Goal: Use online tool/utility: Utilize a website feature to perform a specific function

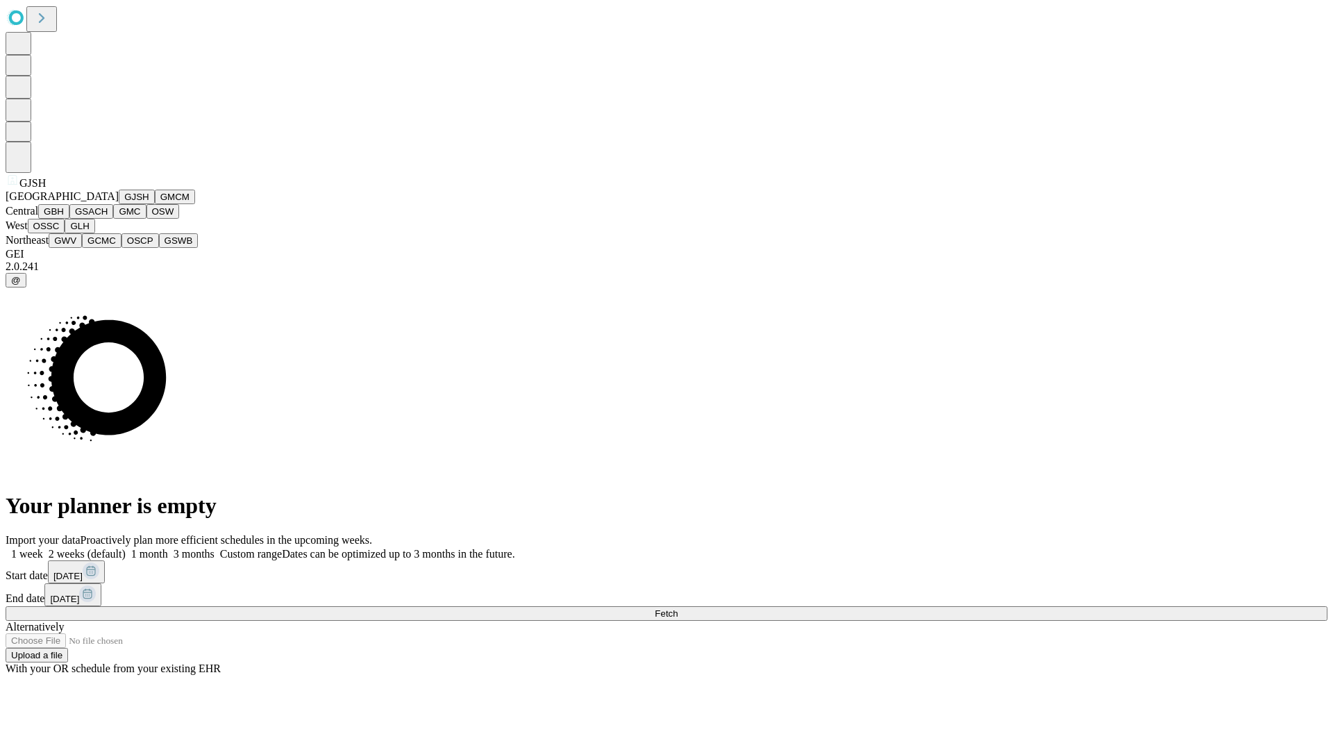
click at [119, 204] on button "GJSH" at bounding box center [137, 197] width 36 height 15
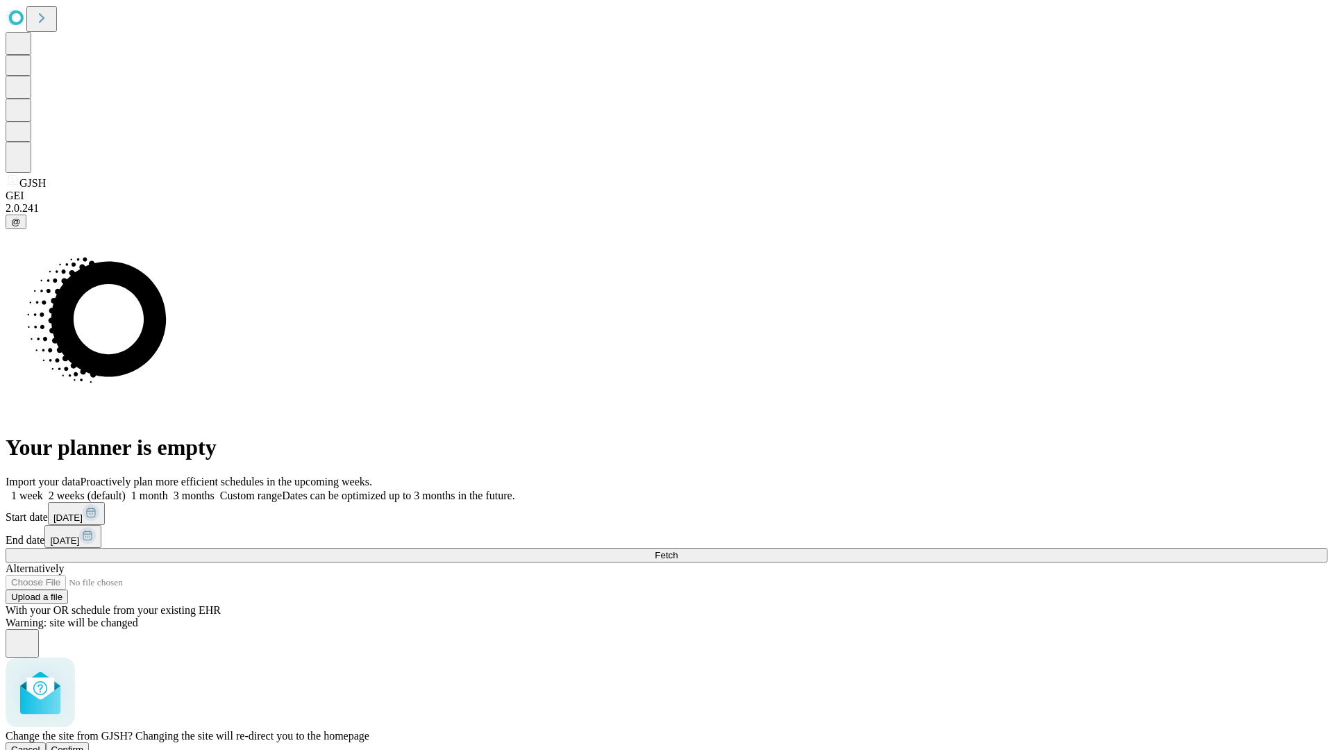
click at [84, 744] on span "Confirm" at bounding box center [67, 749] width 33 height 10
click at [126, 490] on label "2 weeks (default)" at bounding box center [84, 496] width 83 height 12
click at [678, 550] on span "Fetch" at bounding box center [666, 555] width 23 height 10
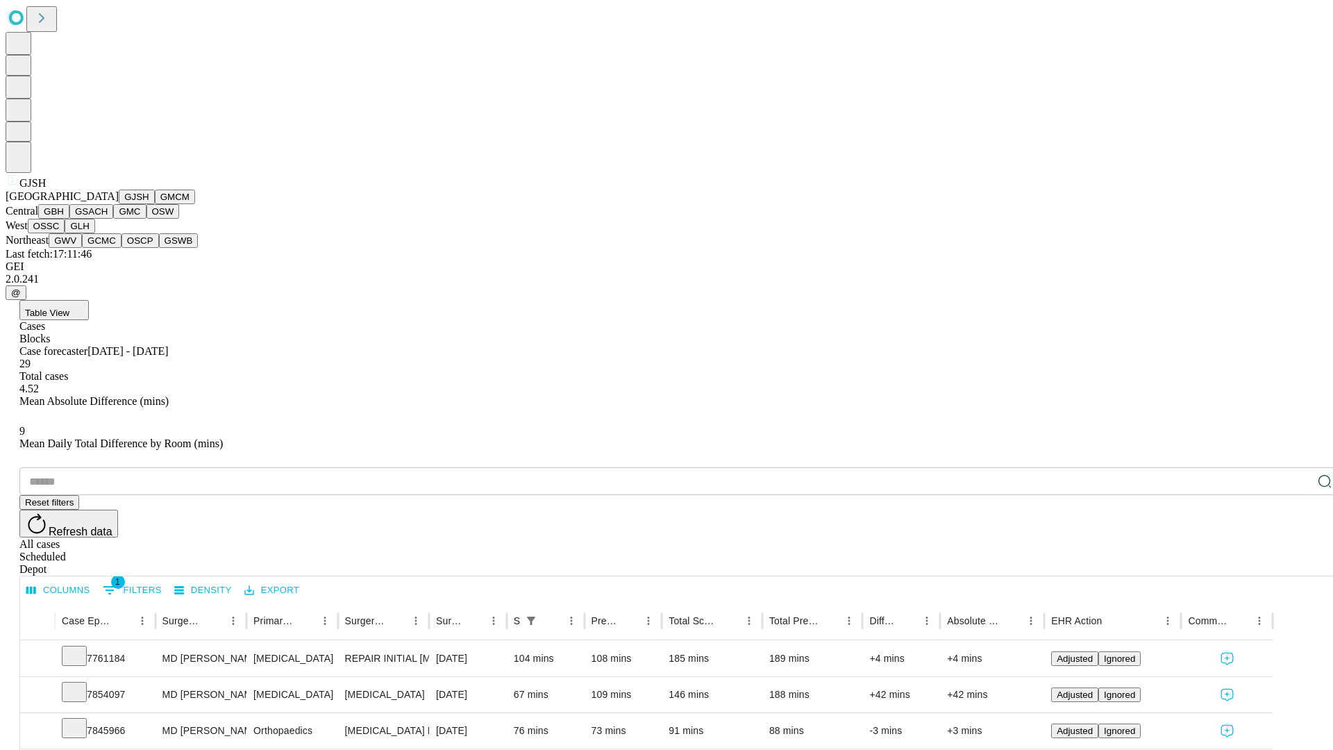
click at [155, 204] on button "GMCM" at bounding box center [175, 197] width 40 height 15
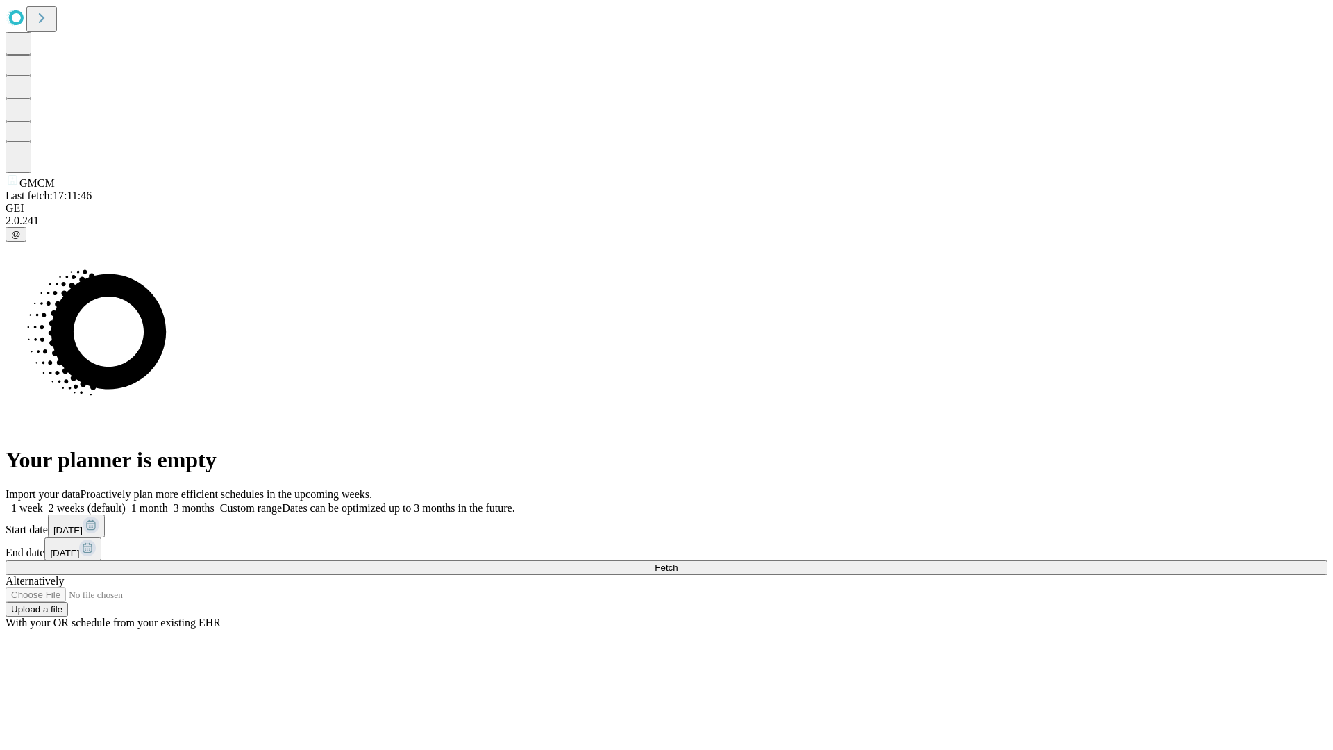
click at [126, 502] on label "2 weeks (default)" at bounding box center [84, 508] width 83 height 12
click at [678, 563] on span "Fetch" at bounding box center [666, 568] width 23 height 10
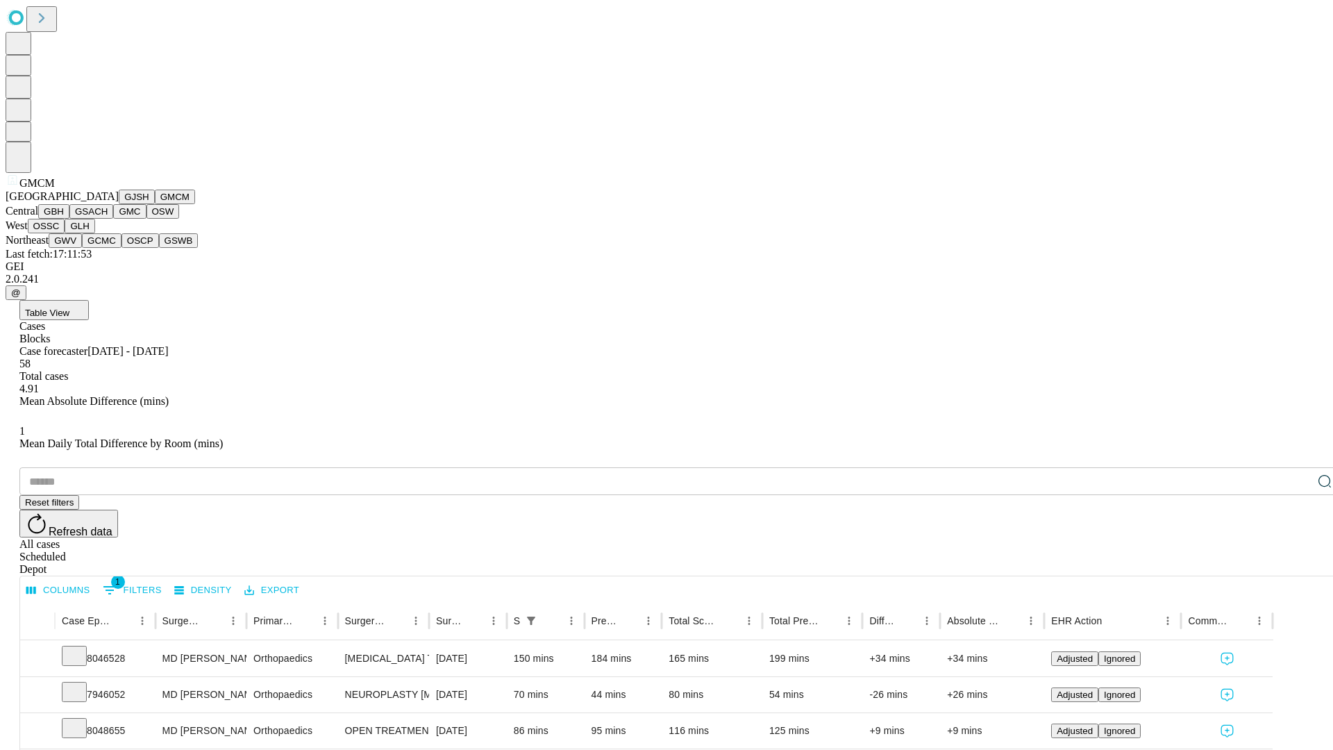
click at [69, 219] on button "GBH" at bounding box center [53, 211] width 31 height 15
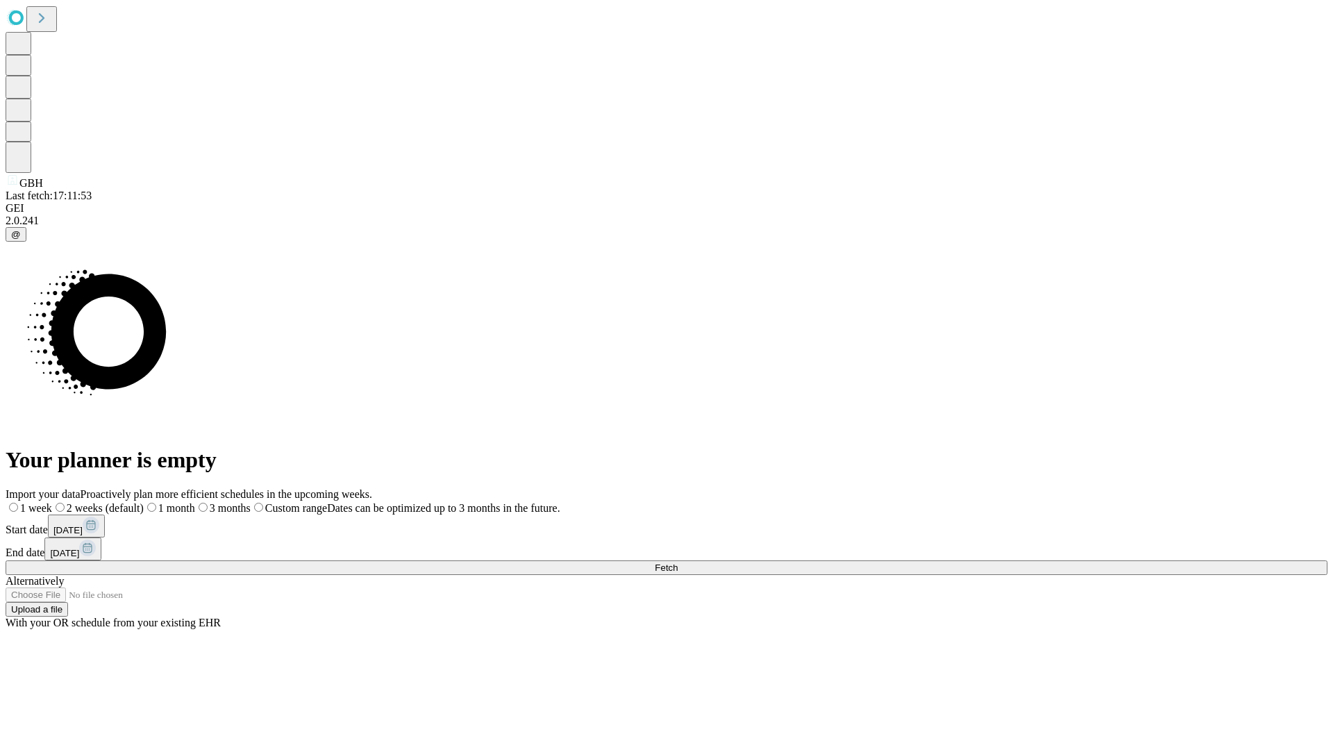
click at [678, 563] on span "Fetch" at bounding box center [666, 568] width 23 height 10
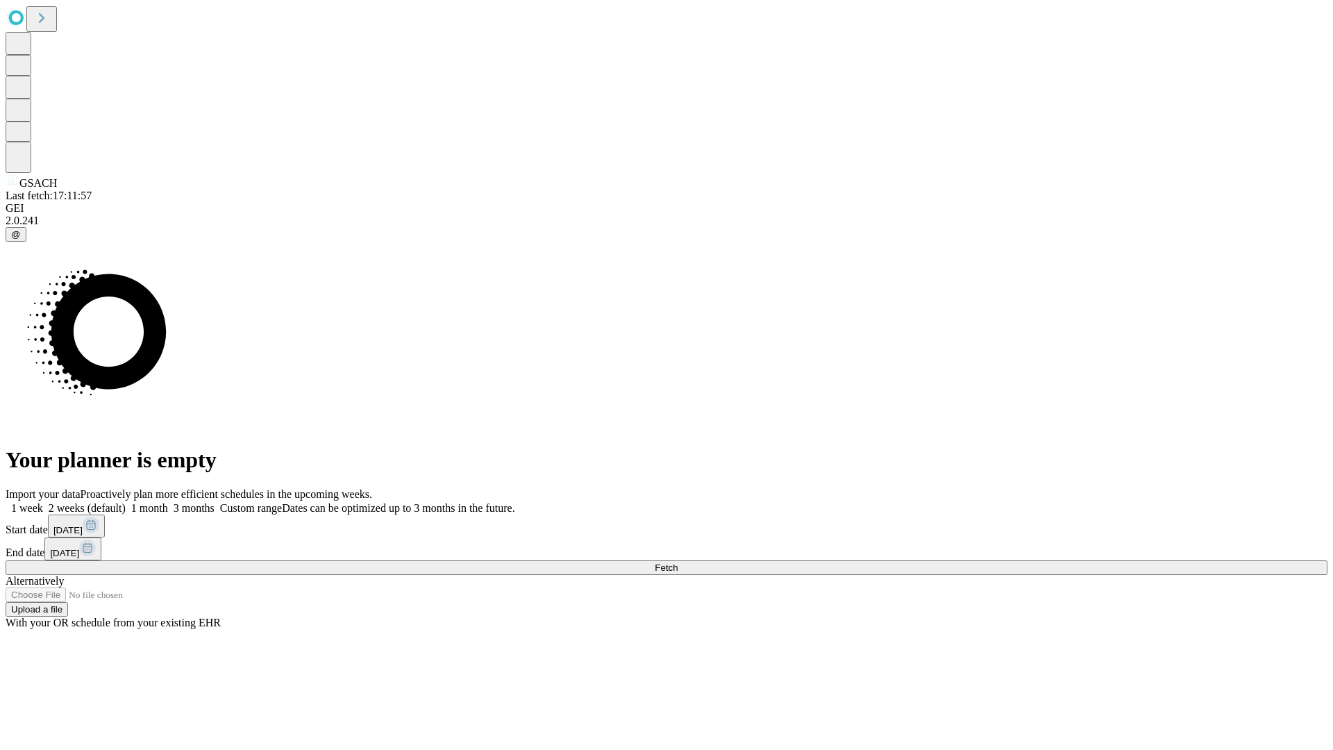
click at [126, 502] on label "2 weeks (default)" at bounding box center [84, 508] width 83 height 12
click at [678, 563] on span "Fetch" at bounding box center [666, 568] width 23 height 10
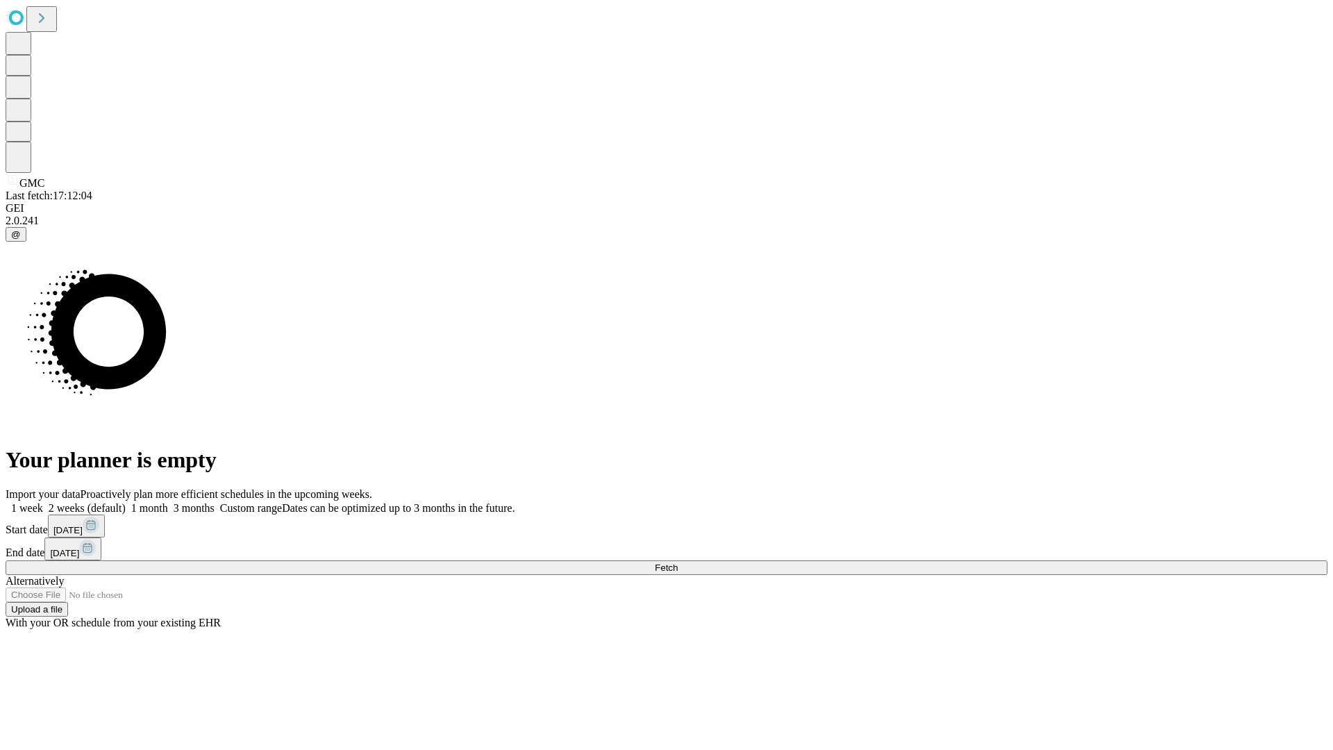
click at [126, 502] on label "2 weeks (default)" at bounding box center [84, 508] width 83 height 12
click at [678, 563] on span "Fetch" at bounding box center [666, 568] width 23 height 10
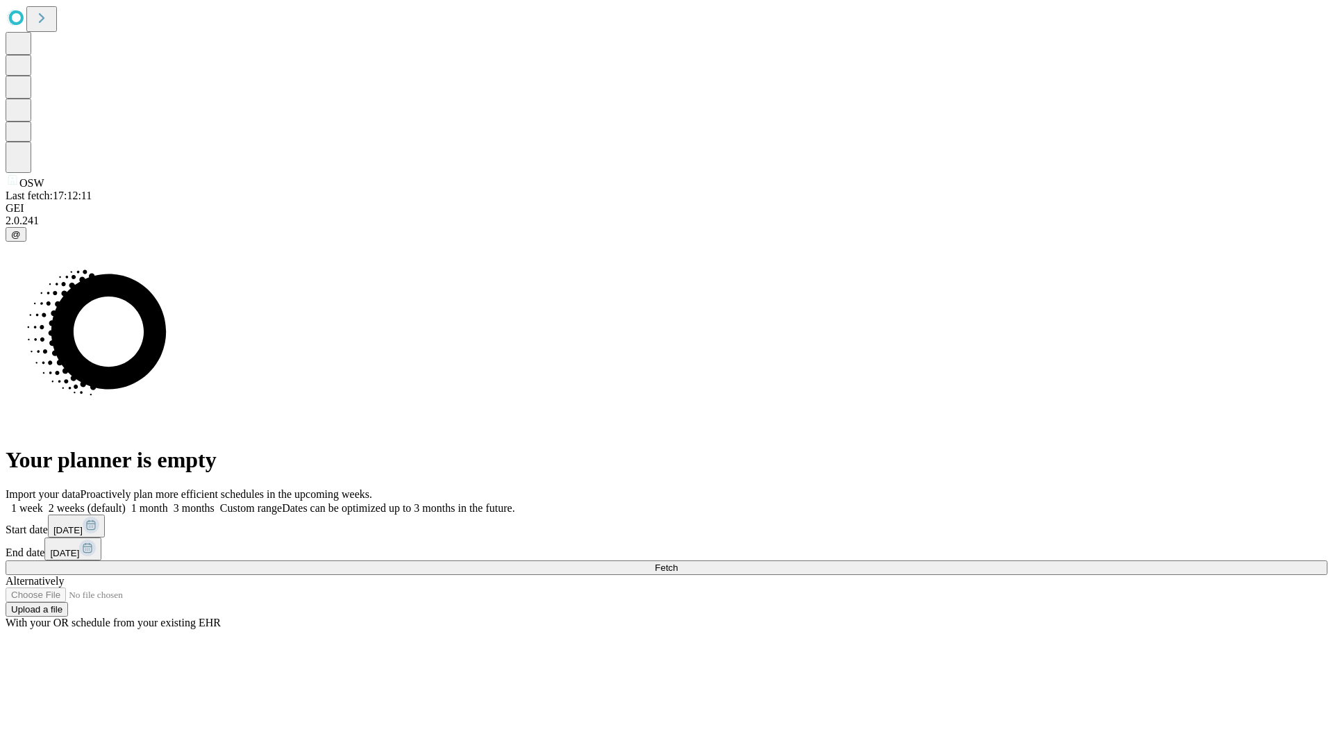
click at [126, 502] on label "2 weeks (default)" at bounding box center [84, 508] width 83 height 12
click at [678, 563] on span "Fetch" at bounding box center [666, 568] width 23 height 10
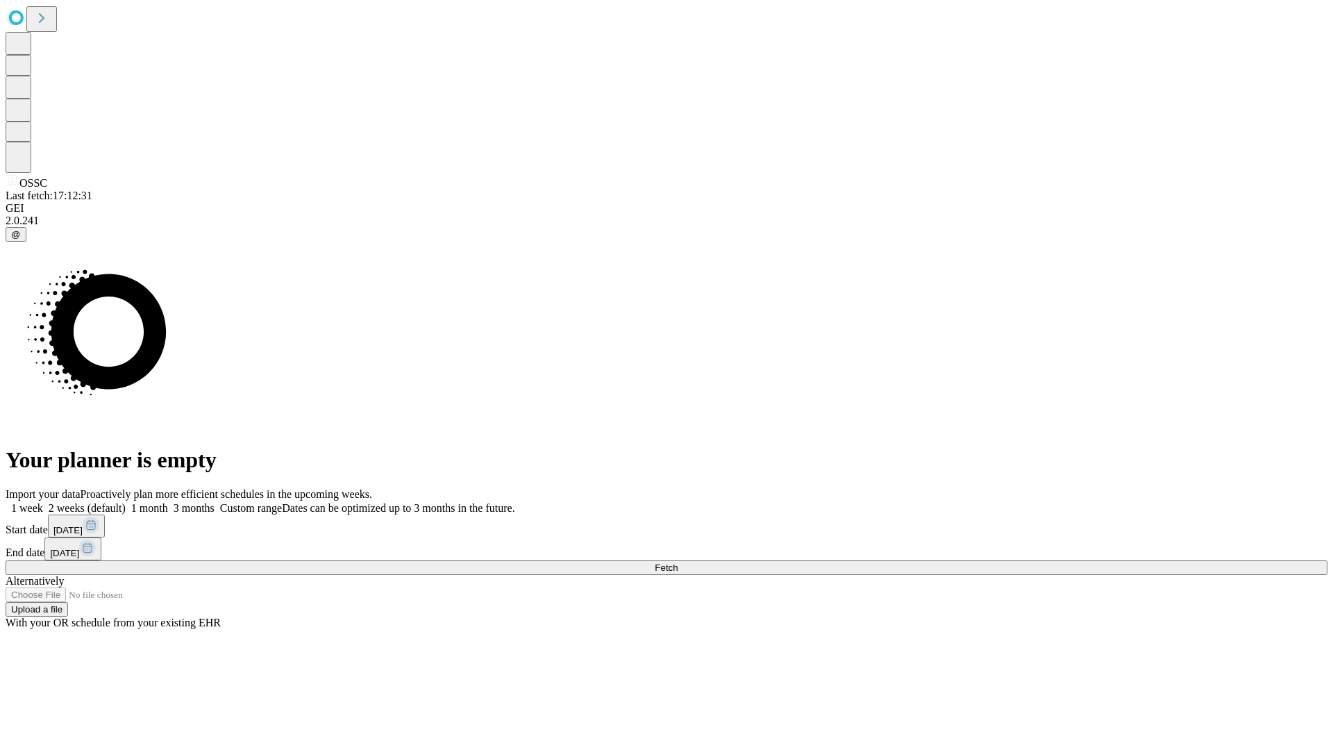
click at [126, 502] on label "2 weeks (default)" at bounding box center [84, 508] width 83 height 12
click at [678, 563] on span "Fetch" at bounding box center [666, 568] width 23 height 10
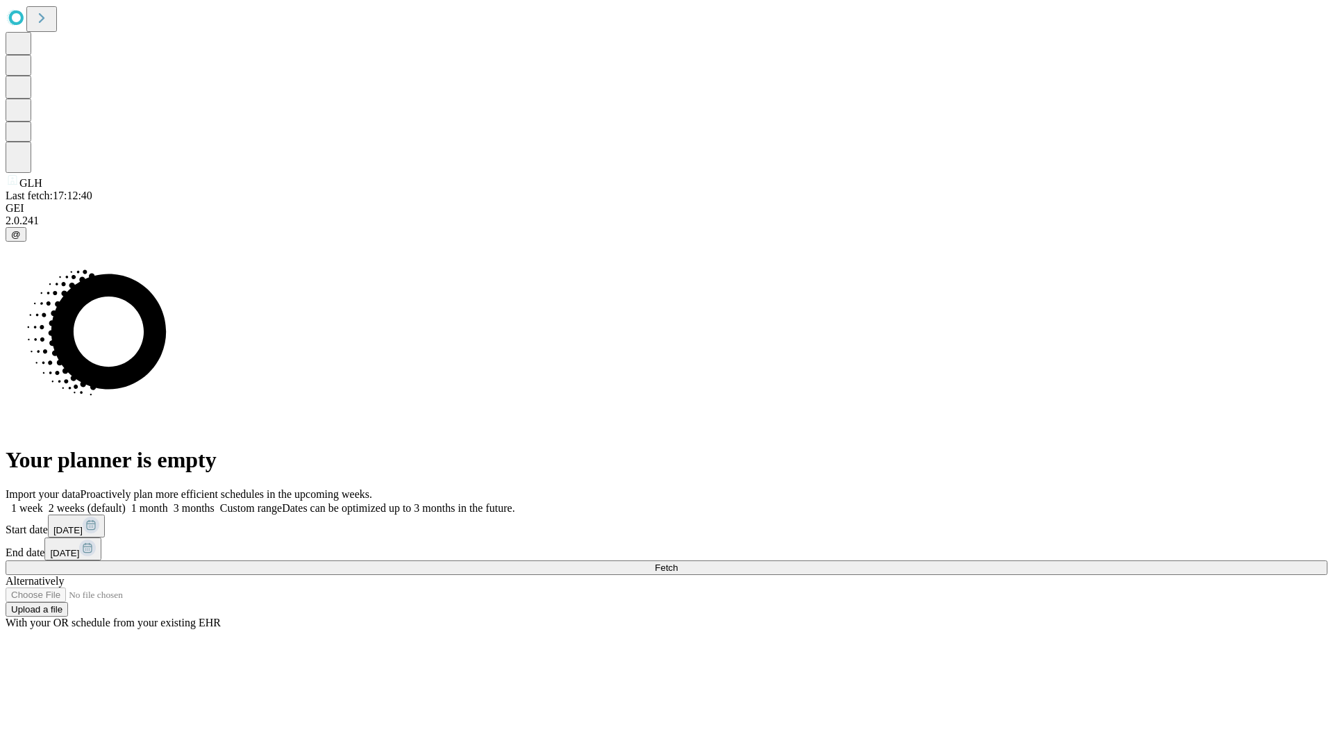
click at [126, 502] on label "2 weeks (default)" at bounding box center [84, 508] width 83 height 12
click at [678, 563] on span "Fetch" at bounding box center [666, 568] width 23 height 10
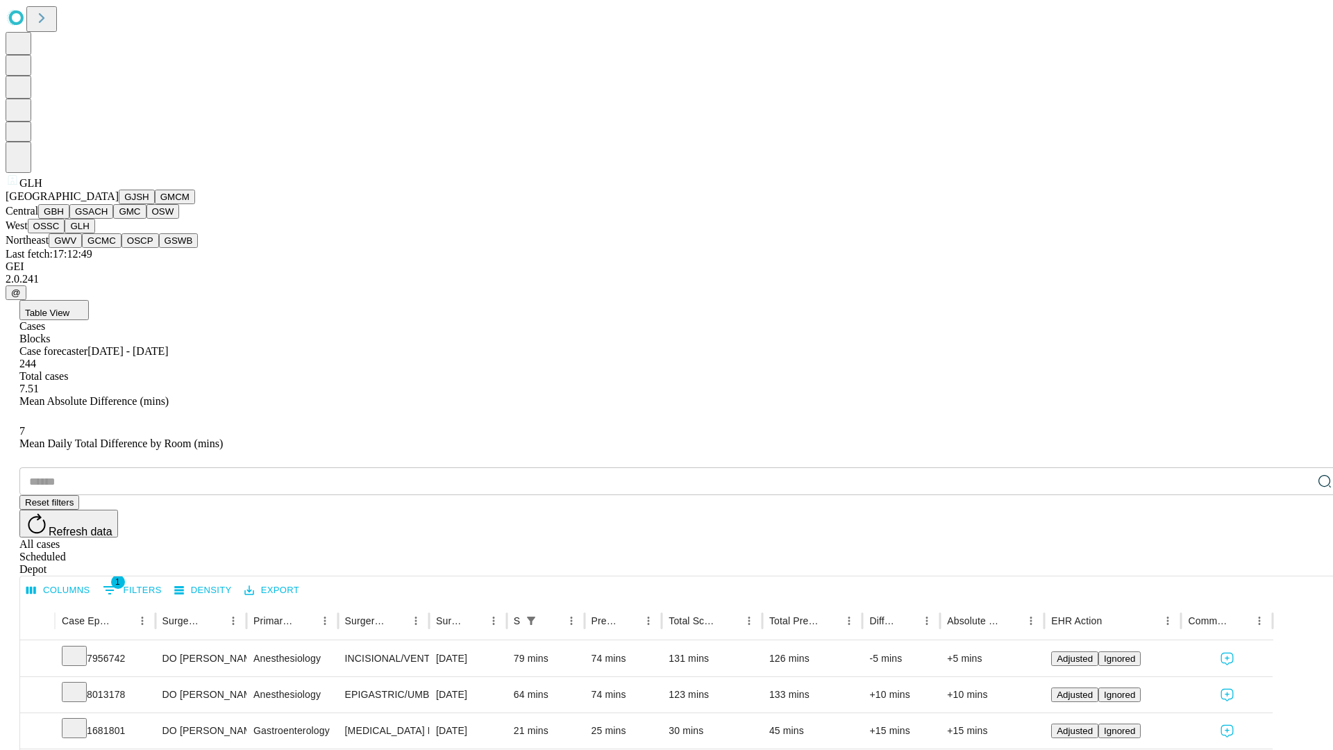
click at [82, 248] on button "GWV" at bounding box center [65, 240] width 33 height 15
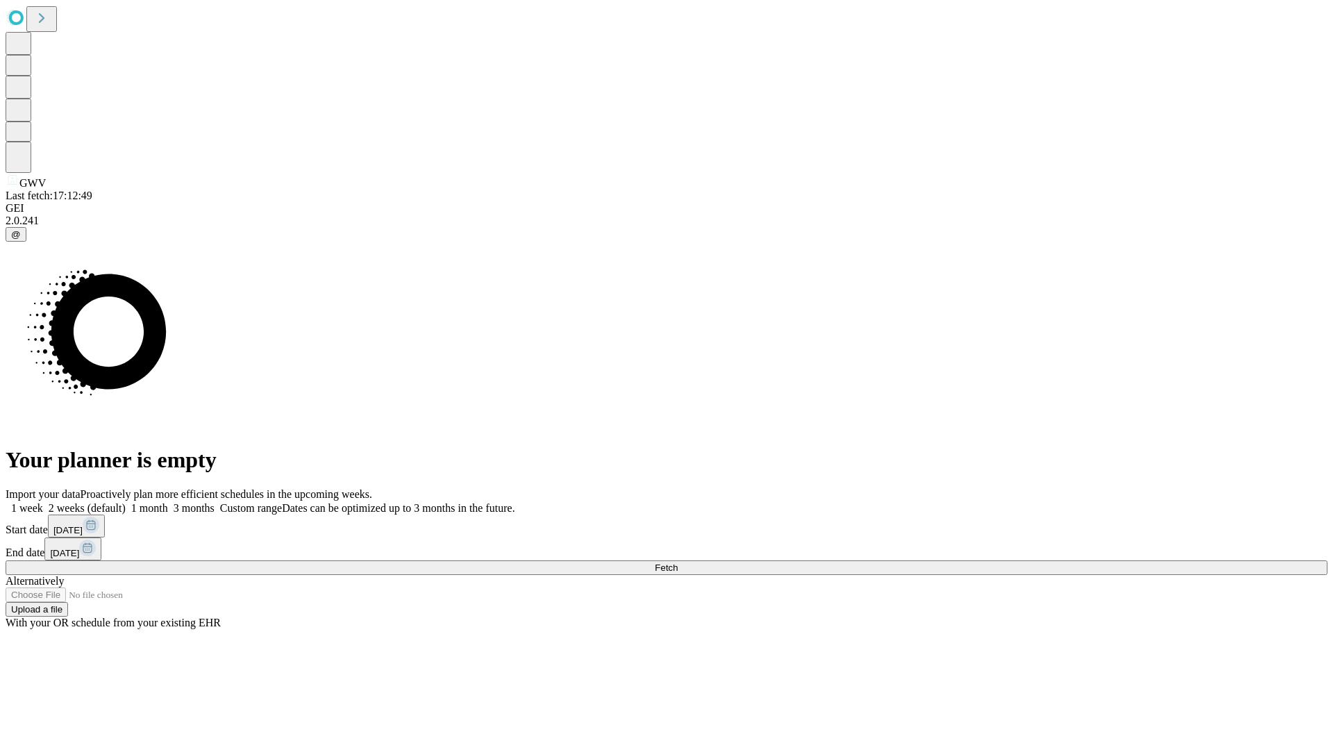
click at [126, 502] on label "2 weeks (default)" at bounding box center [84, 508] width 83 height 12
click at [678, 563] on span "Fetch" at bounding box center [666, 568] width 23 height 10
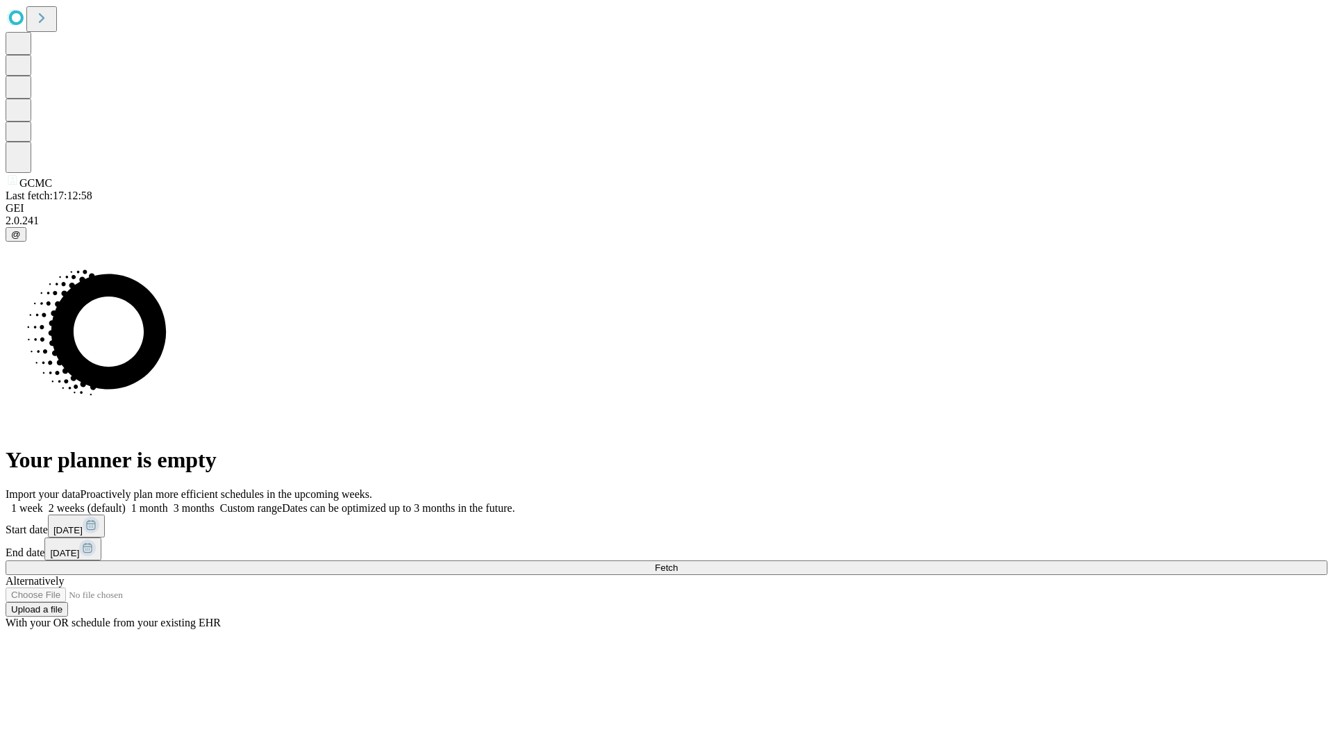
click at [126, 502] on label "2 weeks (default)" at bounding box center [84, 508] width 83 height 12
click at [678, 563] on span "Fetch" at bounding box center [666, 568] width 23 height 10
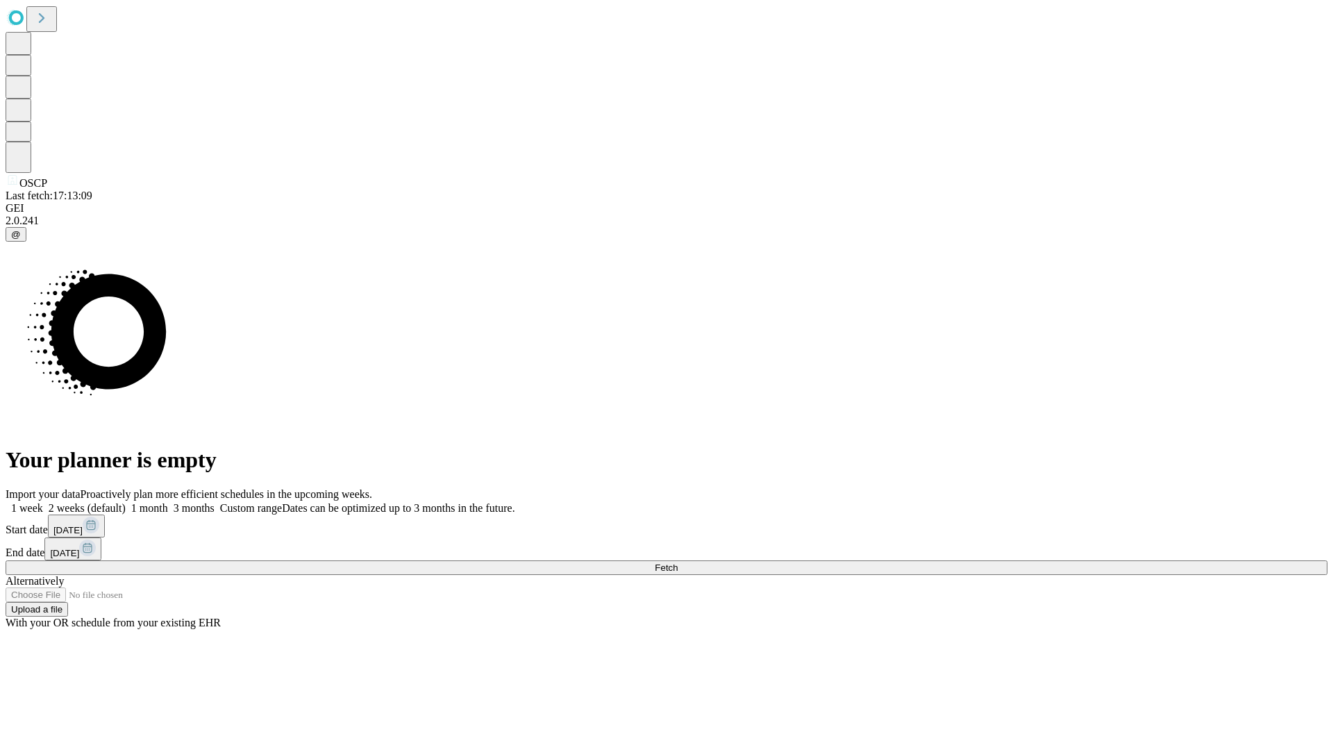
click at [678, 563] on span "Fetch" at bounding box center [666, 568] width 23 height 10
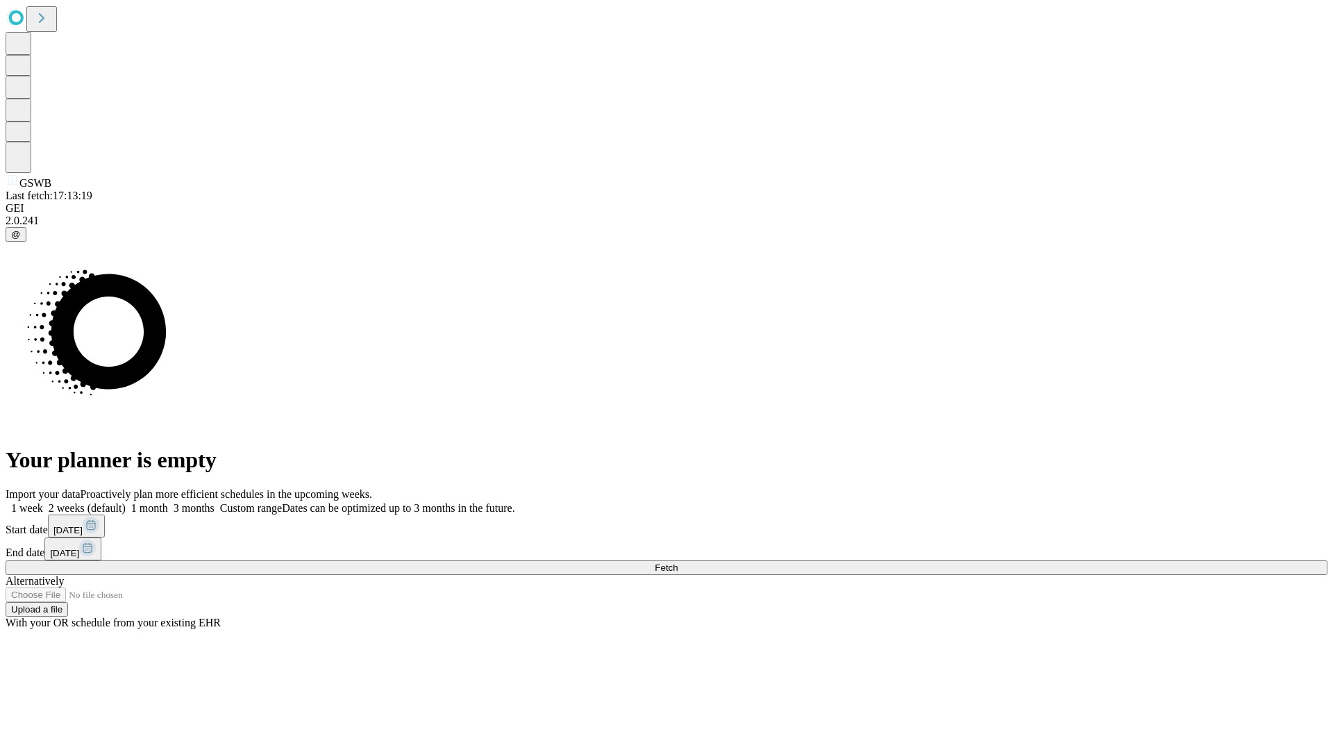
click at [126, 502] on label "2 weeks (default)" at bounding box center [84, 508] width 83 height 12
click at [678, 563] on span "Fetch" at bounding box center [666, 568] width 23 height 10
